Goal: Transaction & Acquisition: Download file/media

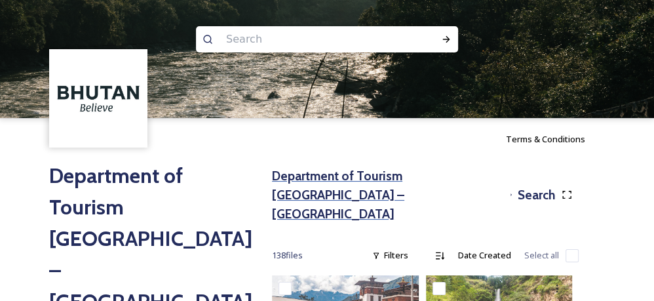
click at [293, 168] on h3 "Department of Tourism [GEOGRAPHIC_DATA] – [GEOGRAPHIC_DATA]" at bounding box center [388, 194] width 233 height 56
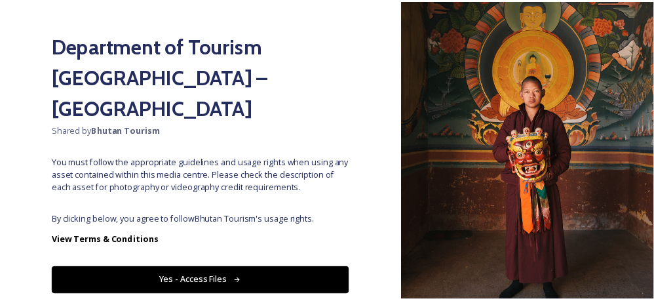
scroll to position [105, 0]
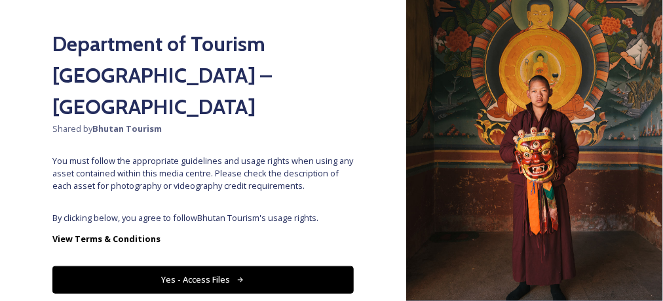
click at [282, 266] on button "Yes - Access Files" at bounding box center [202, 279] width 301 height 27
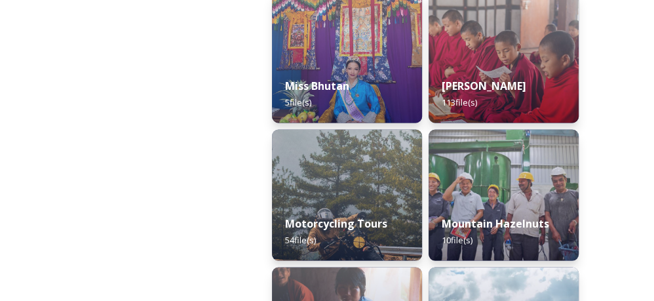
scroll to position [1465, 0]
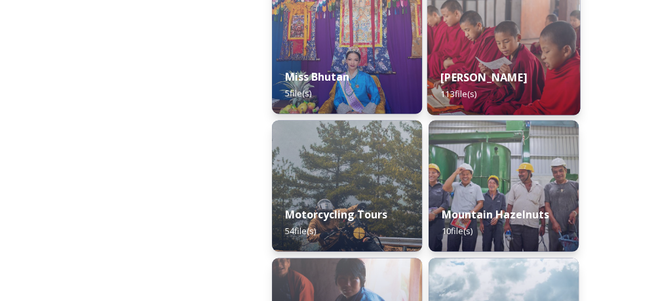
click at [499, 37] on img at bounding box center [503, 48] width 153 height 134
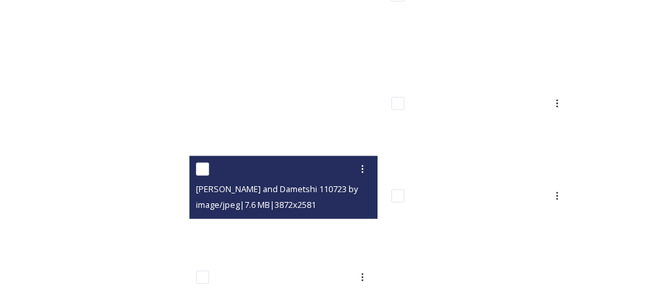
scroll to position [7673, 0]
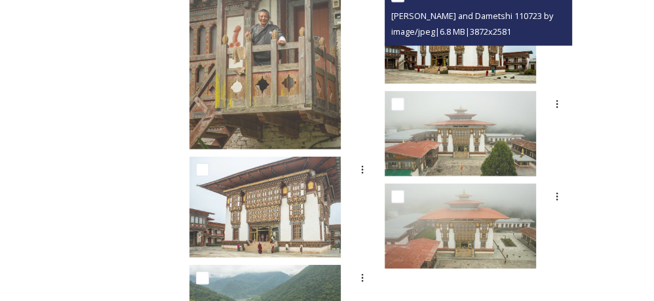
click at [502, 46] on img at bounding box center [460, 33] width 151 height 101
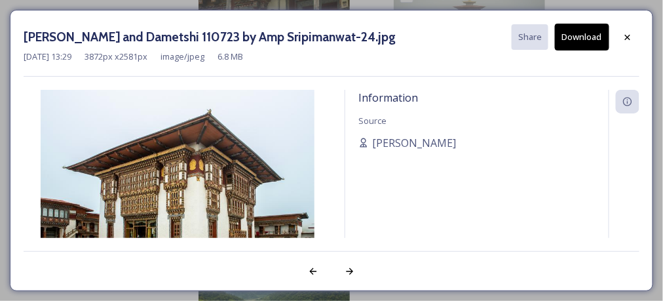
click at [573, 39] on button "Download" at bounding box center [582, 37] width 54 height 27
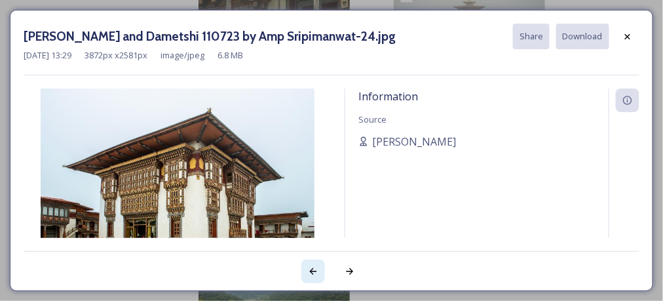
click at [312, 268] on icon at bounding box center [313, 271] width 10 height 10
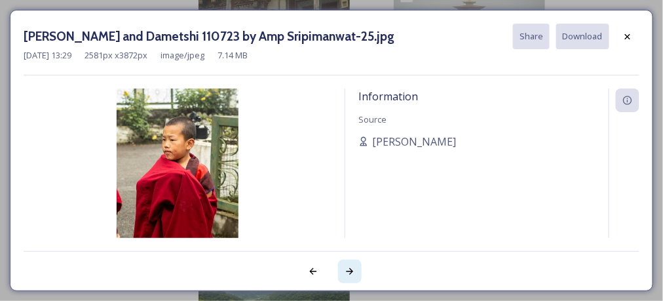
click at [357, 274] on div at bounding box center [350, 271] width 24 height 24
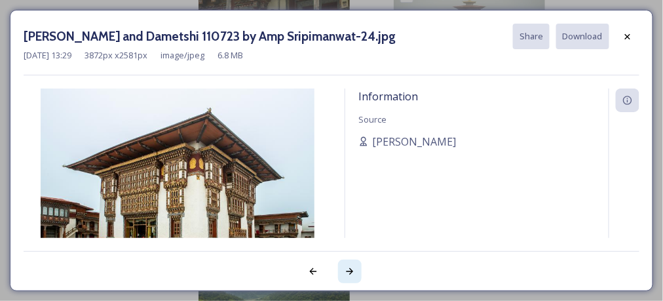
click at [357, 274] on div at bounding box center [350, 271] width 24 height 24
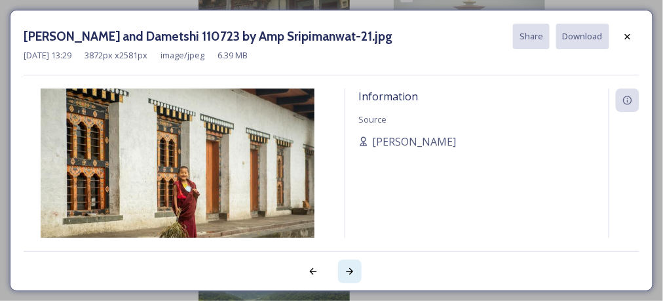
click at [357, 274] on div at bounding box center [350, 271] width 24 height 24
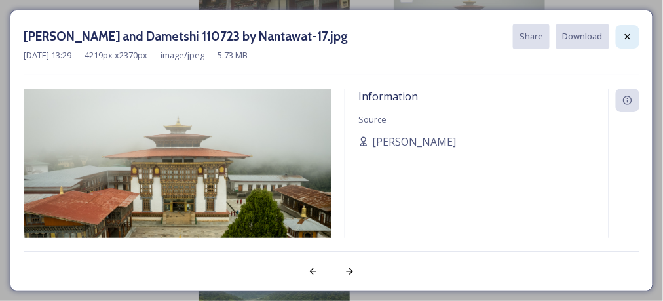
click at [627, 37] on icon at bounding box center [627, 35] width 5 height 5
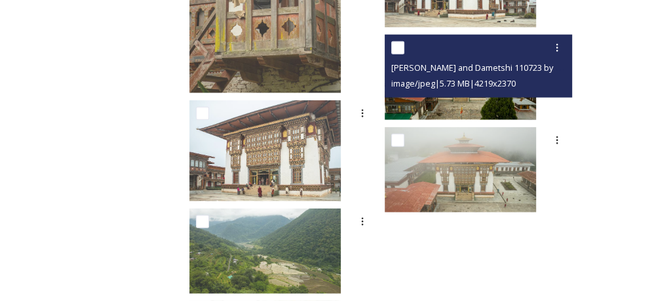
scroll to position [7739, 0]
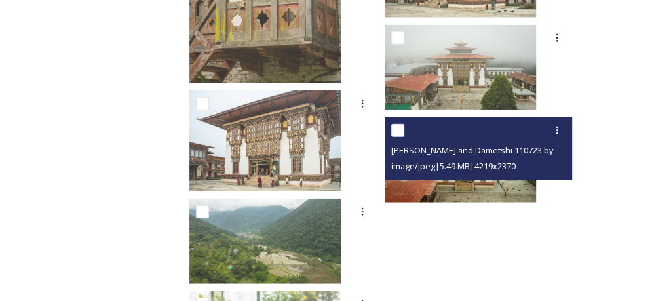
click at [477, 159] on div "image/jpeg | 5.49 MB | 4219 x 2370" at bounding box center [480, 166] width 178 height 16
click at [472, 179] on div "[PERSON_NAME] and Dametshi 110723 by Nantawat-16.jpg image/jpeg | 5.49 MB | 421…" at bounding box center [479, 148] width 188 height 63
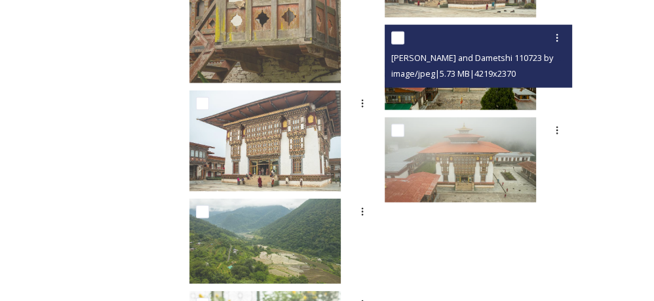
click at [517, 93] on img at bounding box center [460, 67] width 151 height 85
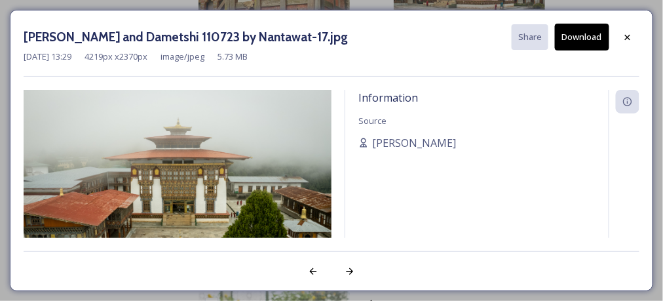
click at [563, 39] on button "Download" at bounding box center [582, 37] width 54 height 27
click at [625, 39] on icon at bounding box center [627, 37] width 10 height 10
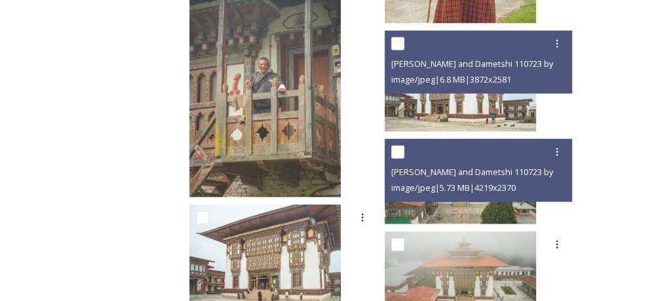
scroll to position [7628, 0]
